Goal: Information Seeking & Learning: Learn about a topic

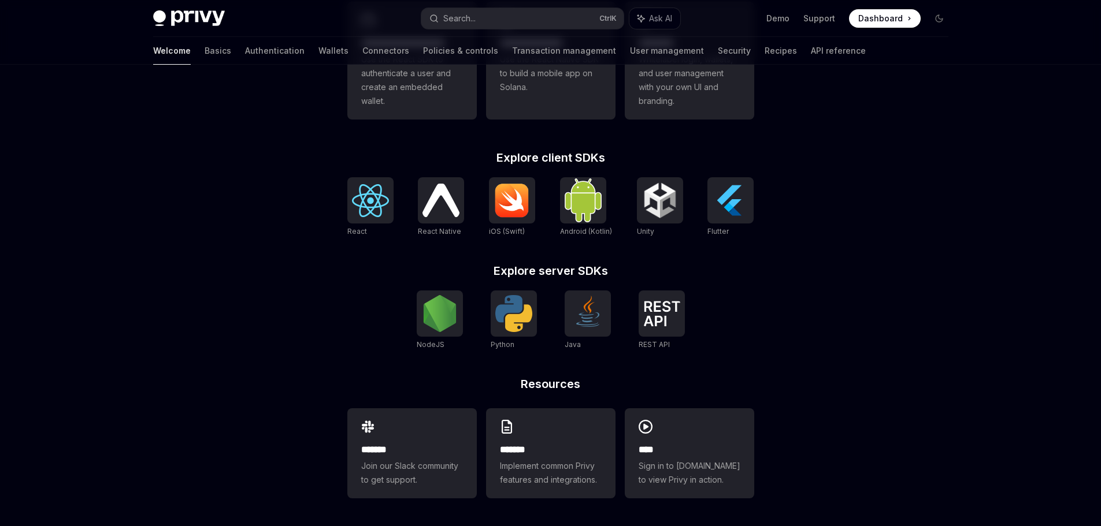
scroll to position [103, 0]
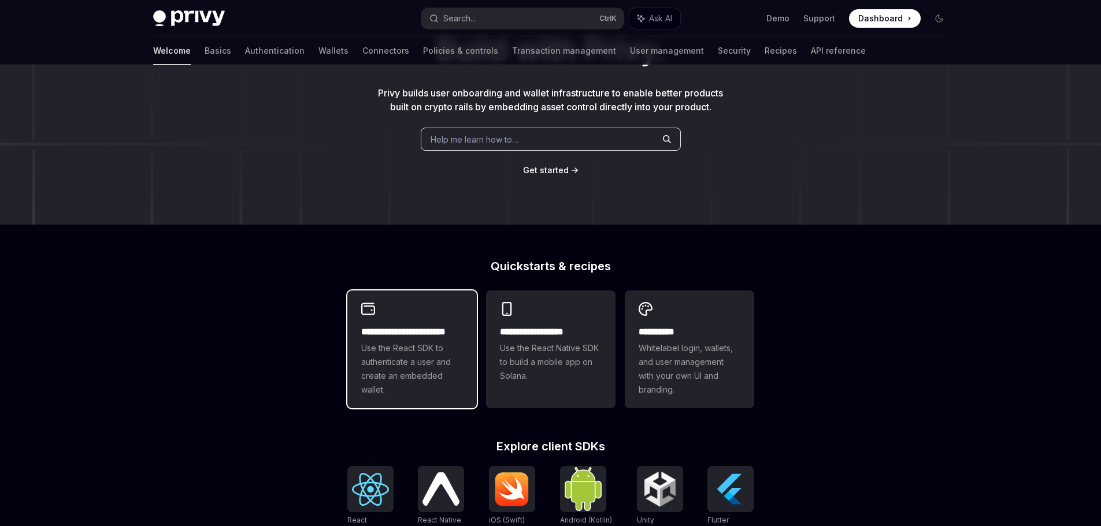
click at [434, 347] on span "Use the React SDK to authenticate a user and create an embedded wallet." at bounding box center [412, 368] width 102 height 55
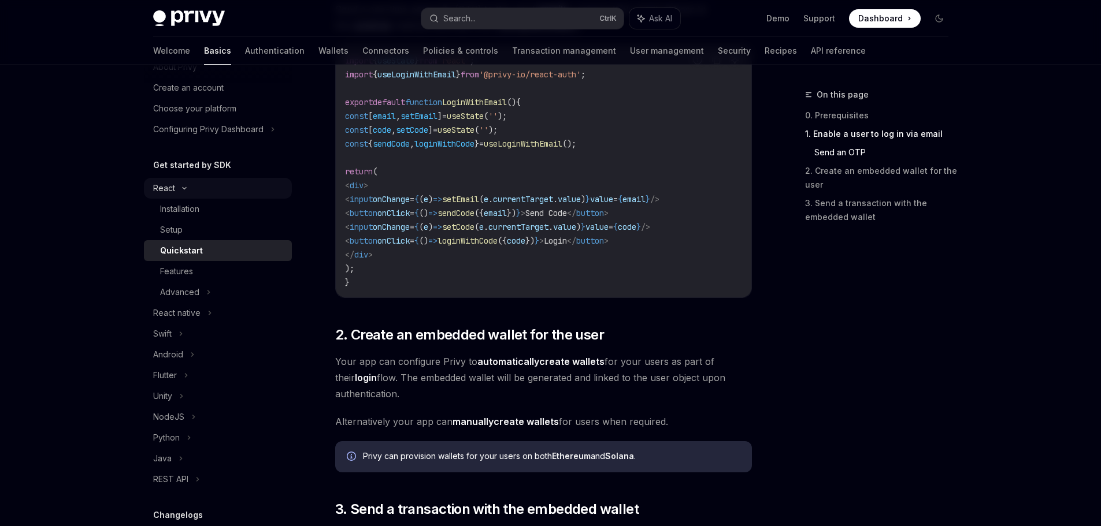
scroll to position [116, 0]
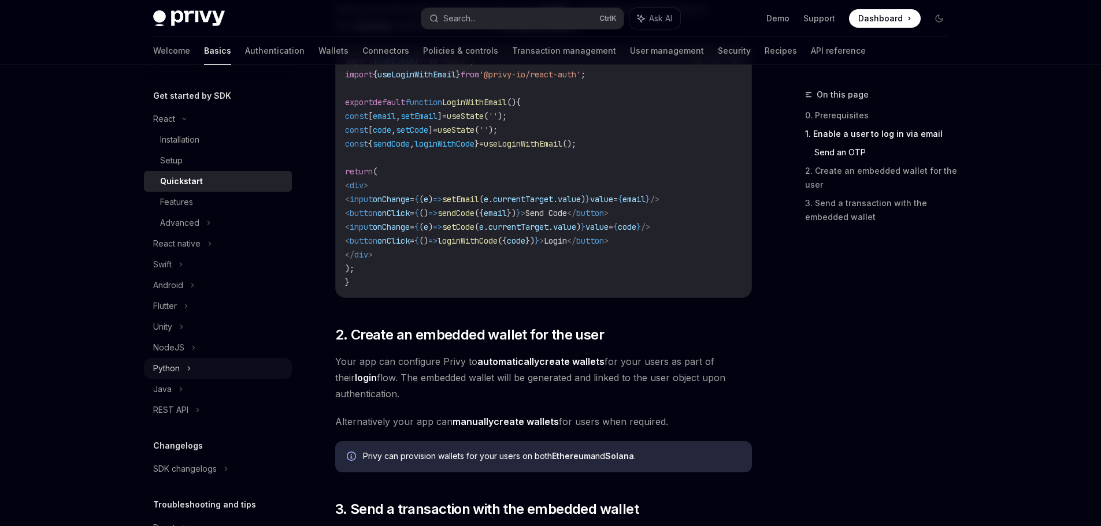
click at [178, 368] on div "Python" at bounding box center [166, 369] width 27 height 14
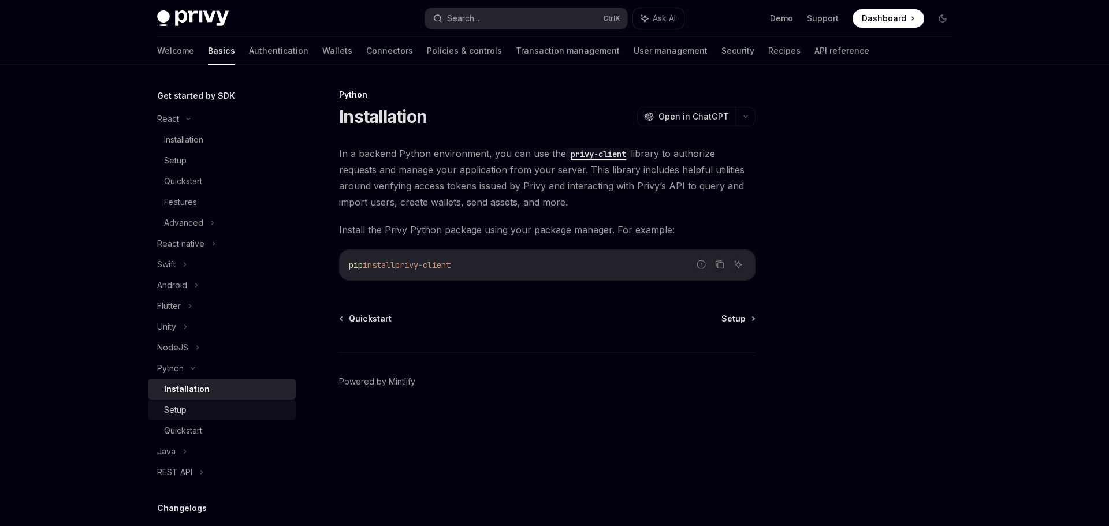
click at [183, 412] on div "Setup" at bounding box center [175, 410] width 23 height 14
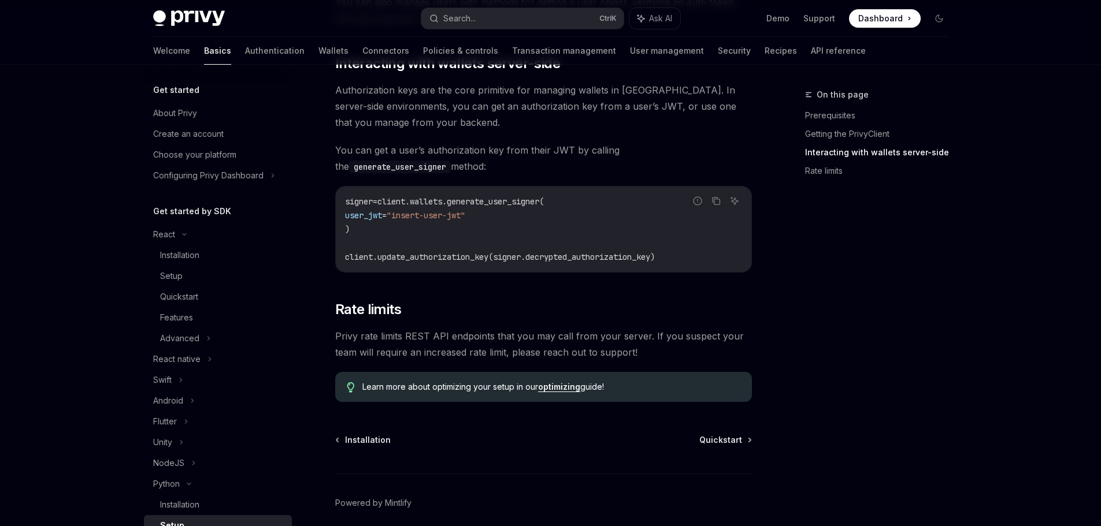
scroll to position [231, 0]
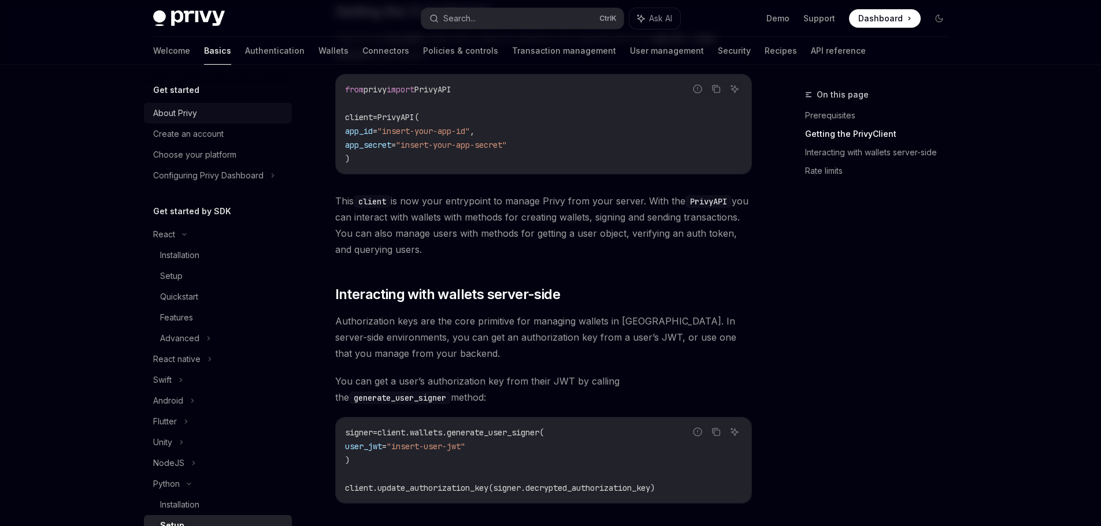
click at [175, 114] on div "About Privy" at bounding box center [175, 113] width 44 height 14
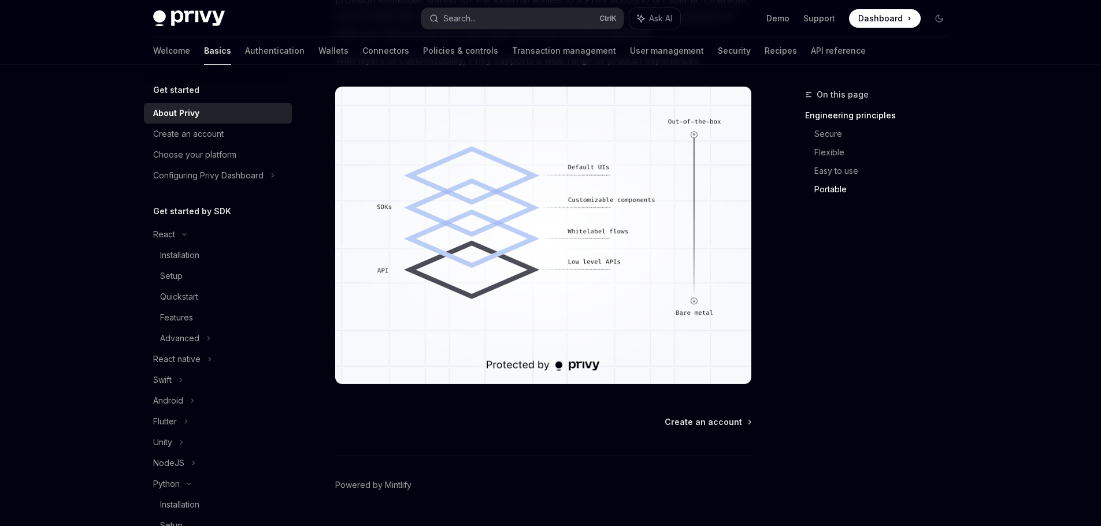
scroll to position [985, 0]
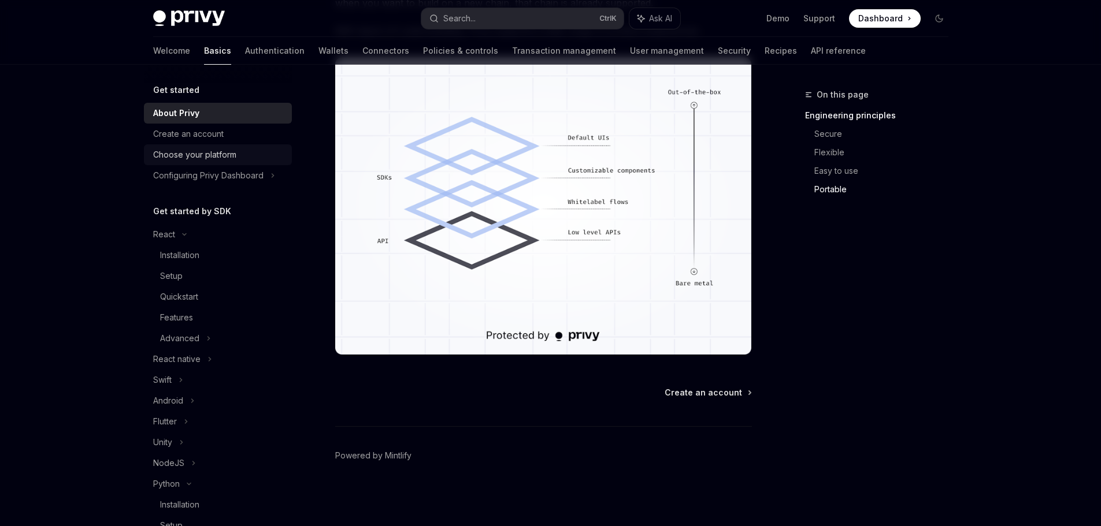
click at [190, 157] on div "Choose your platform" at bounding box center [194, 155] width 83 height 14
type textarea "*"
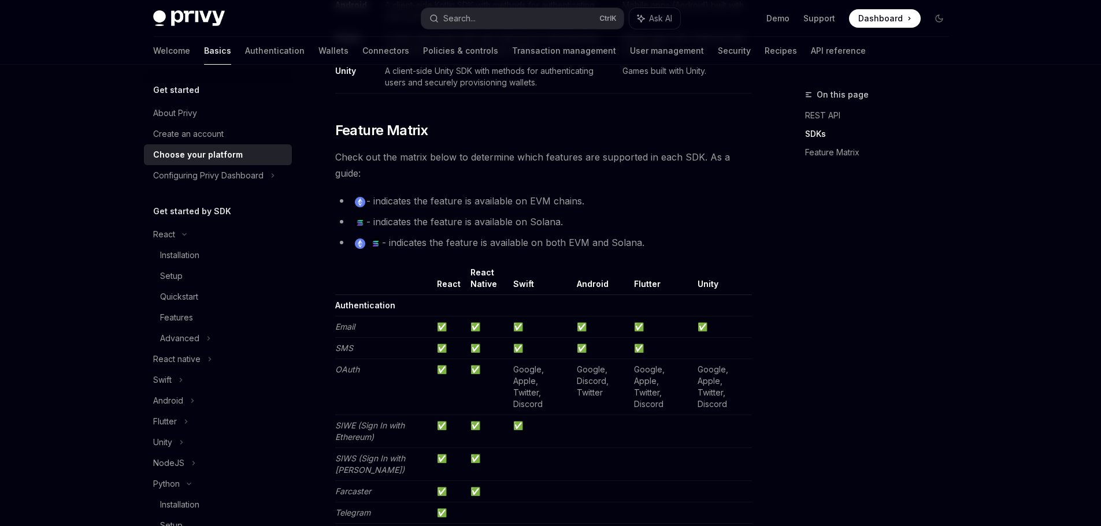
scroll to position [693, 0]
